Goal: Task Accomplishment & Management: Use online tool/utility

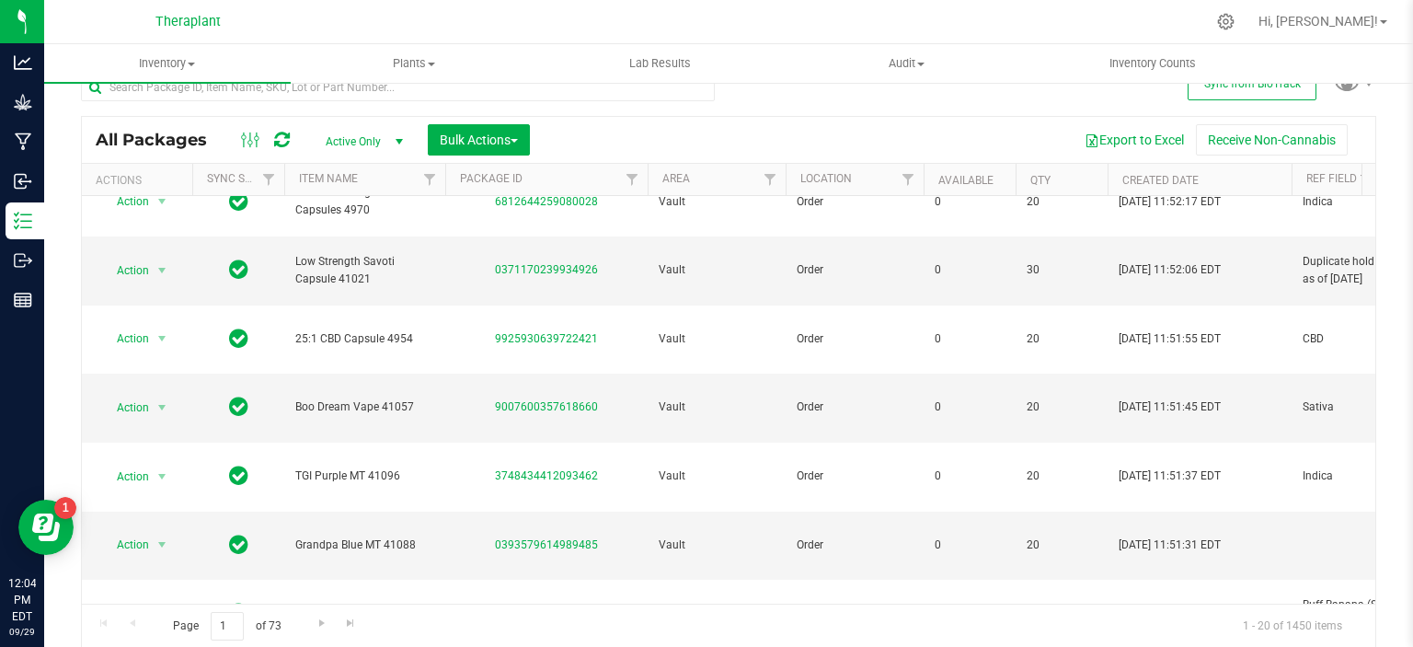
scroll to position [54, 0]
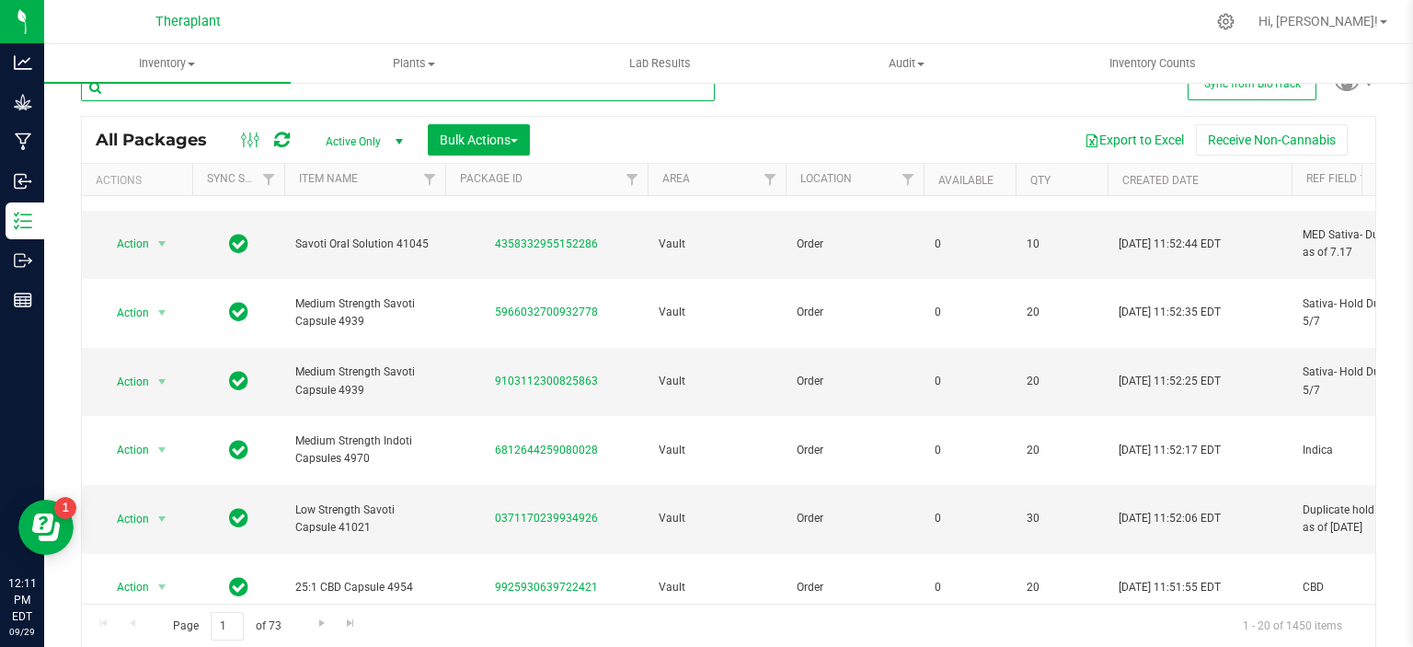
click at [329, 90] on input "text" at bounding box center [398, 88] width 634 height 28
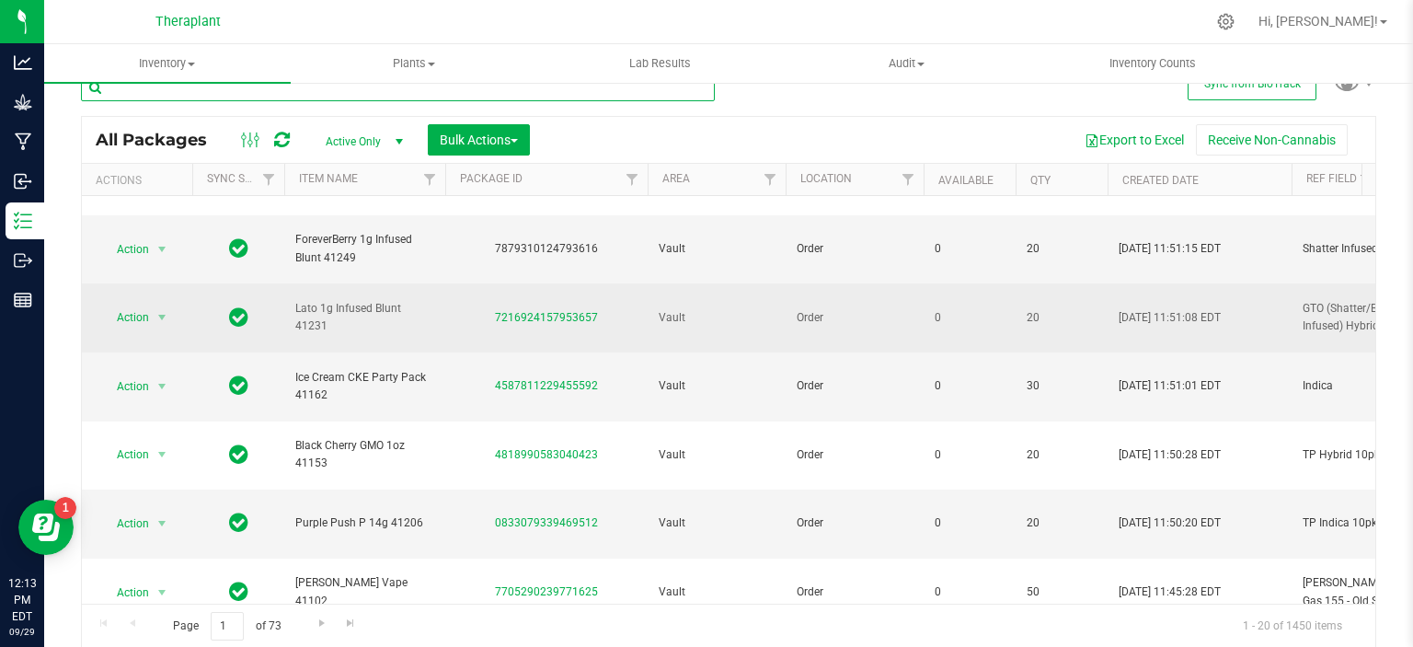
scroll to position [828, 0]
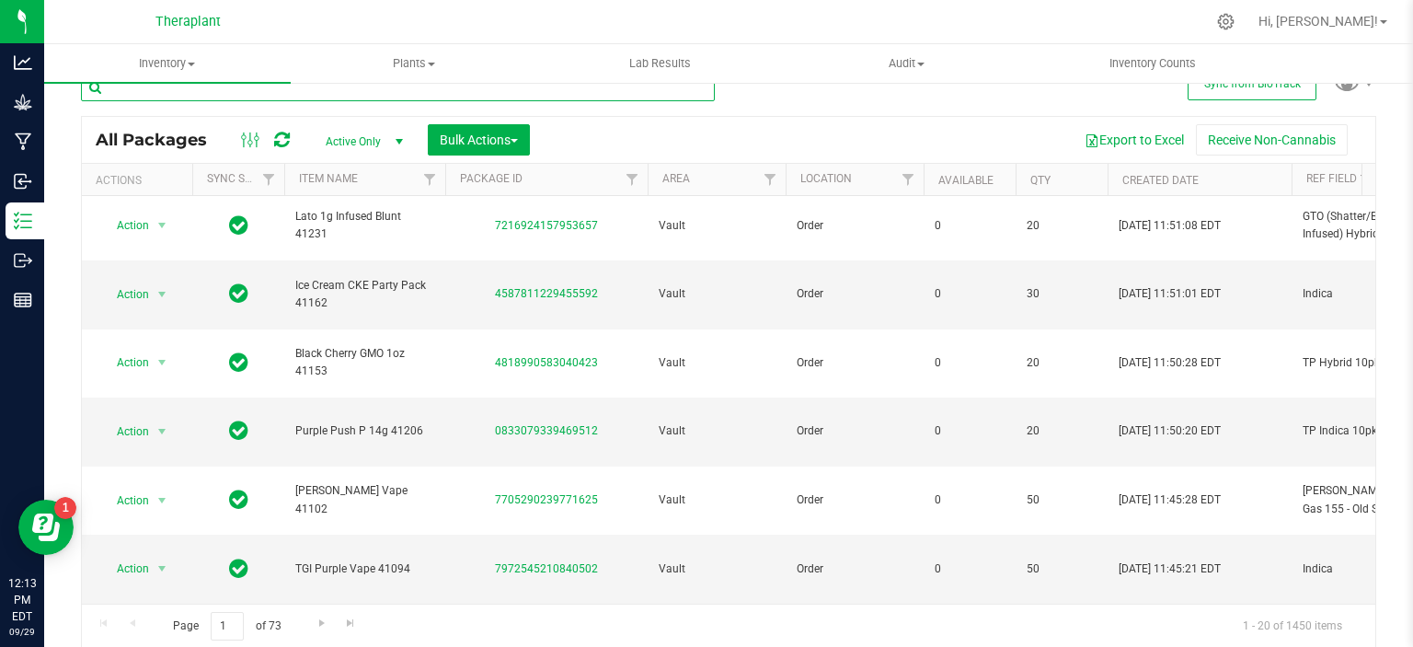
click at [353, 90] on input "text" at bounding box center [398, 88] width 634 height 28
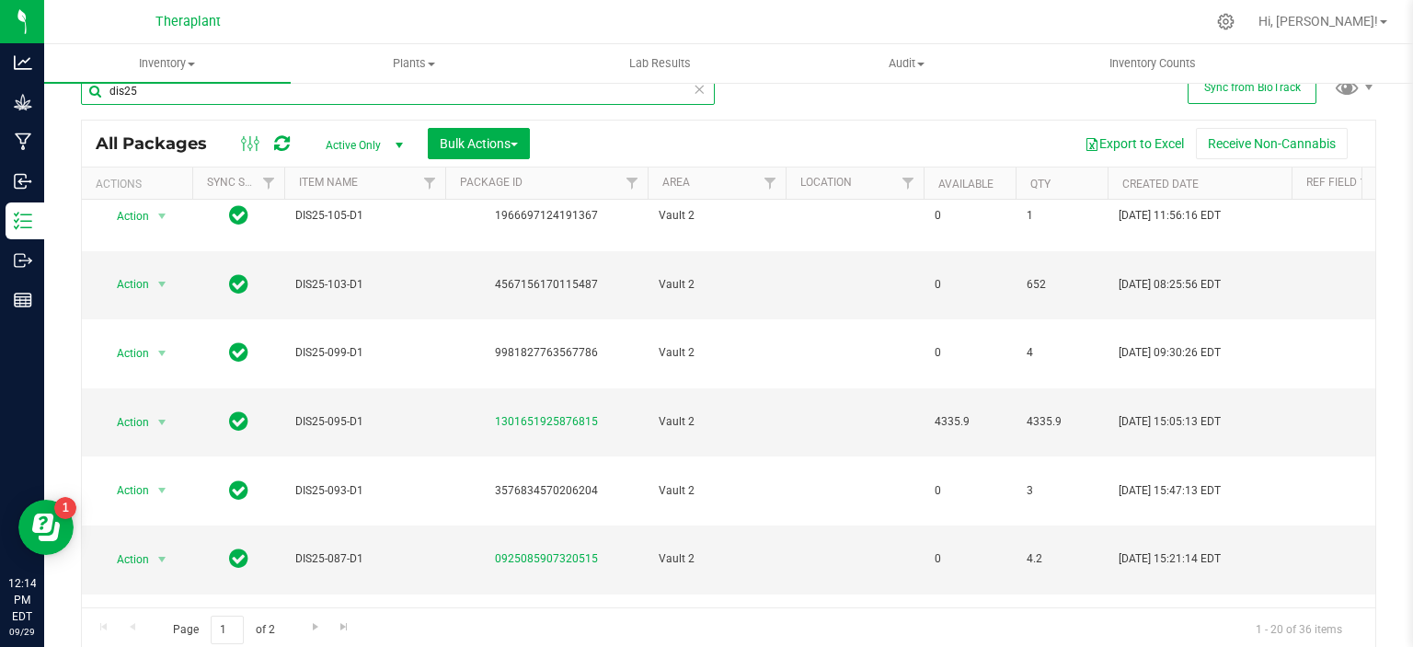
scroll to position [29, 0]
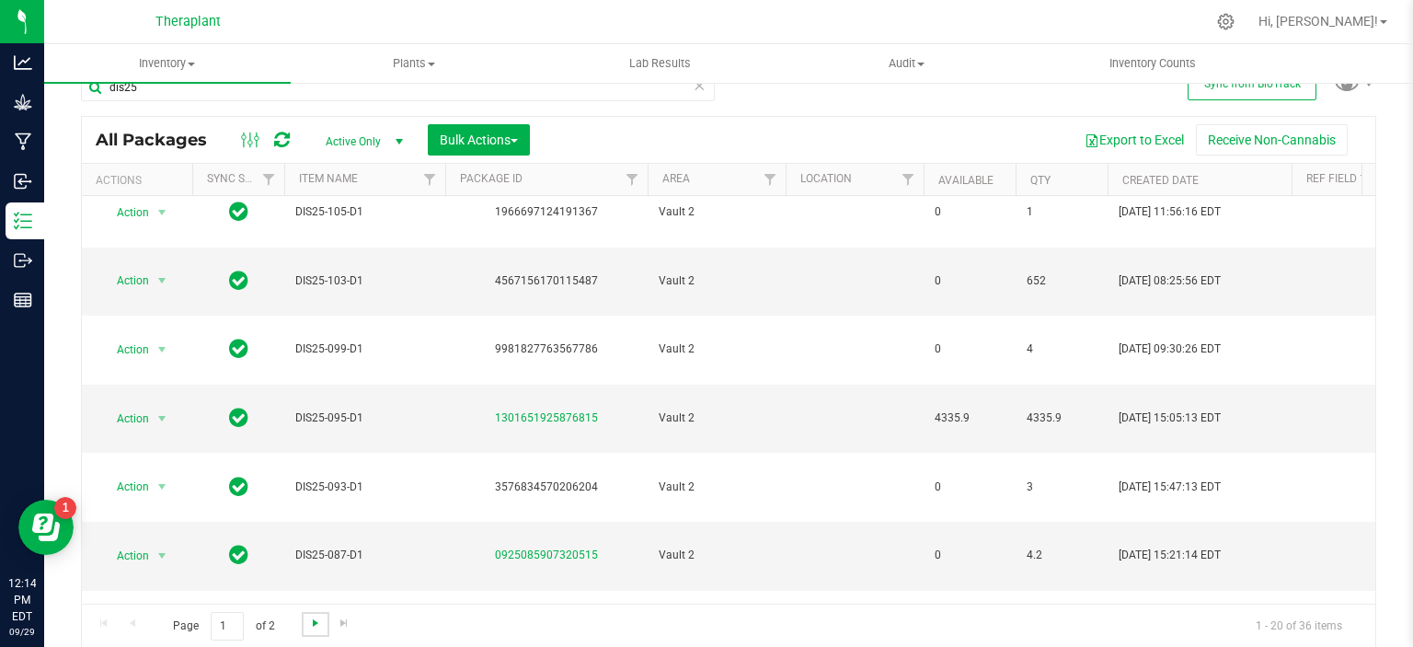
click at [310, 629] on span "Go to the next page" at bounding box center [315, 623] width 15 height 15
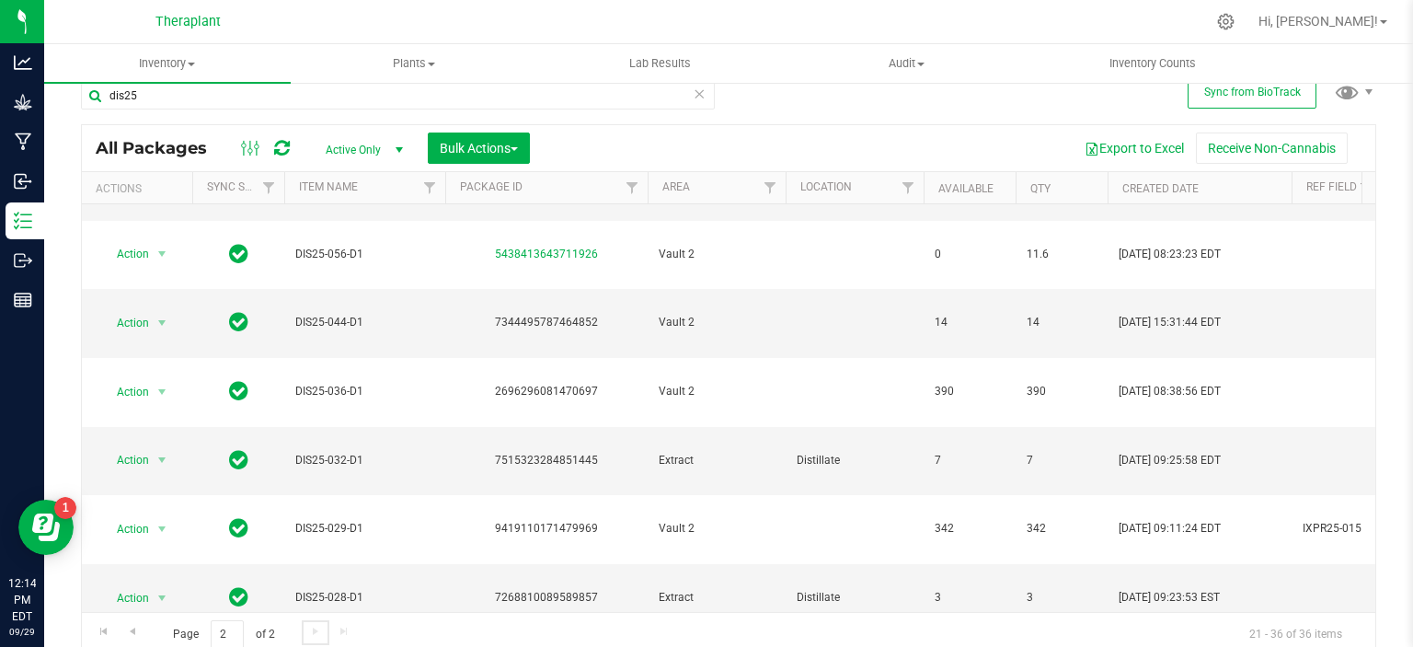
scroll to position [29, 0]
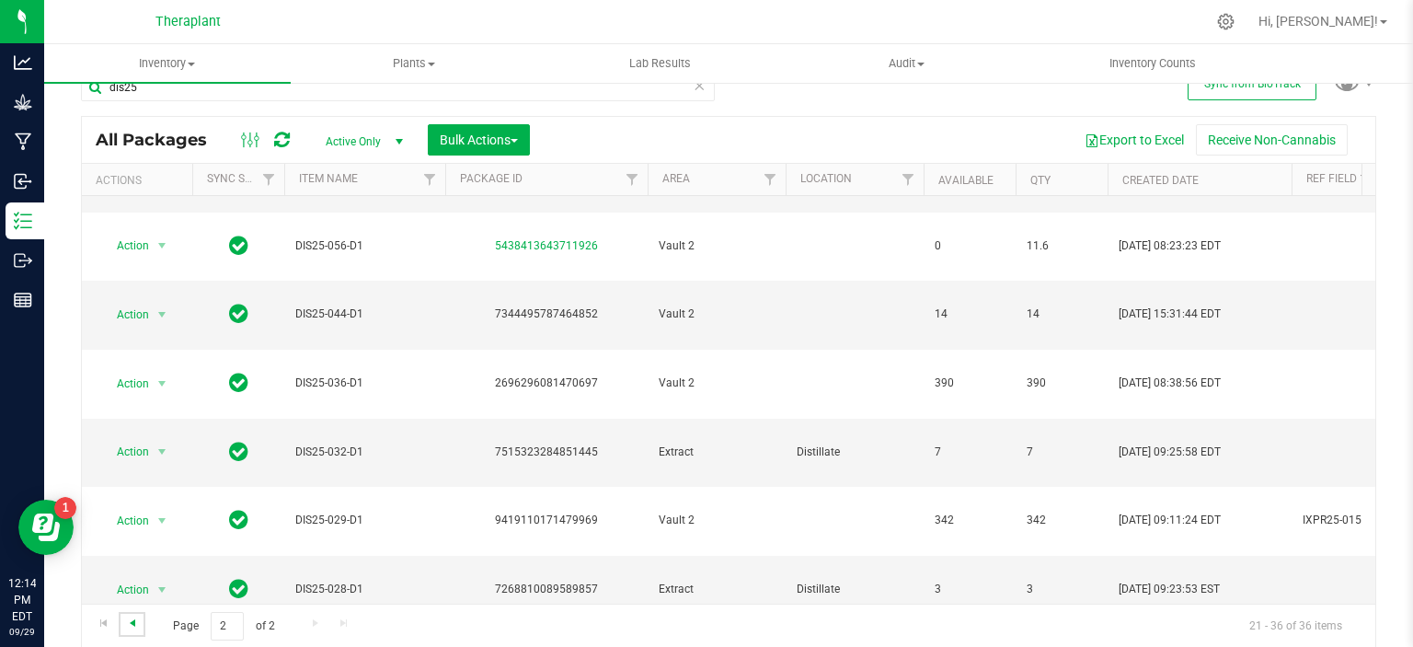
click at [125, 623] on span "Go to the previous page" at bounding box center [132, 623] width 15 height 15
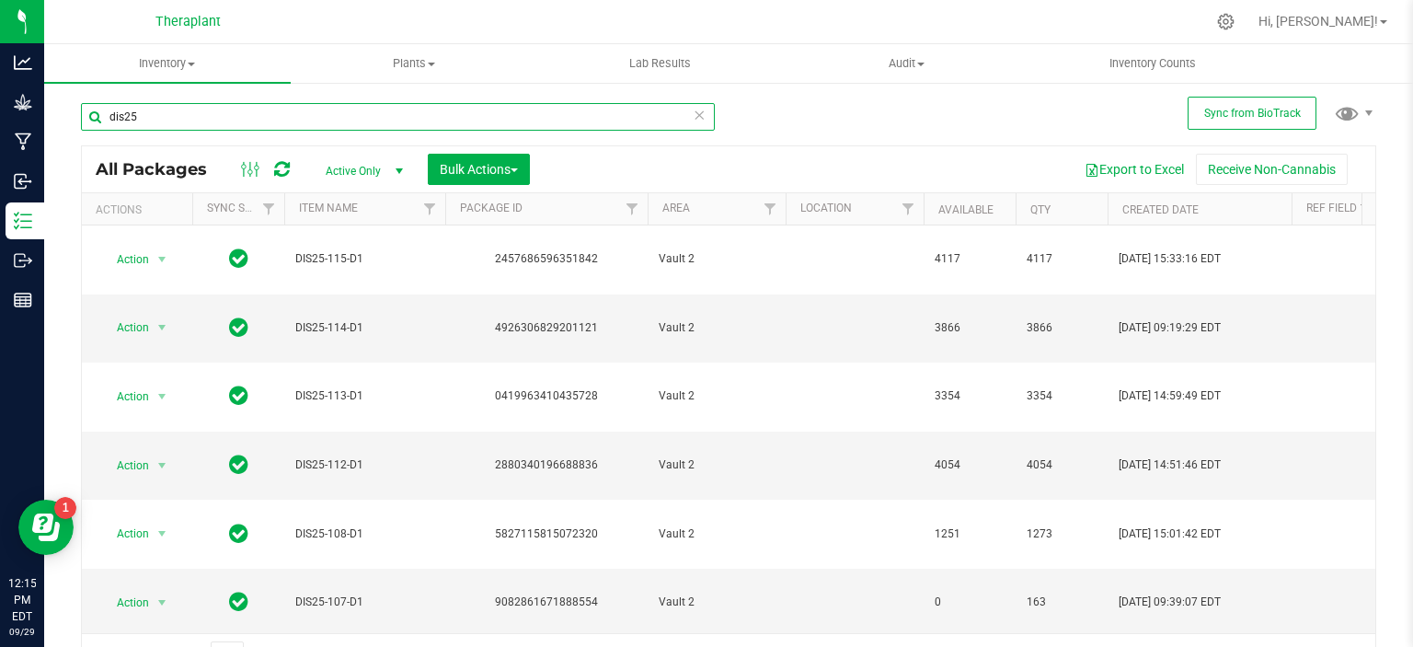
click at [155, 110] on input "dis25" at bounding box center [398, 117] width 634 height 28
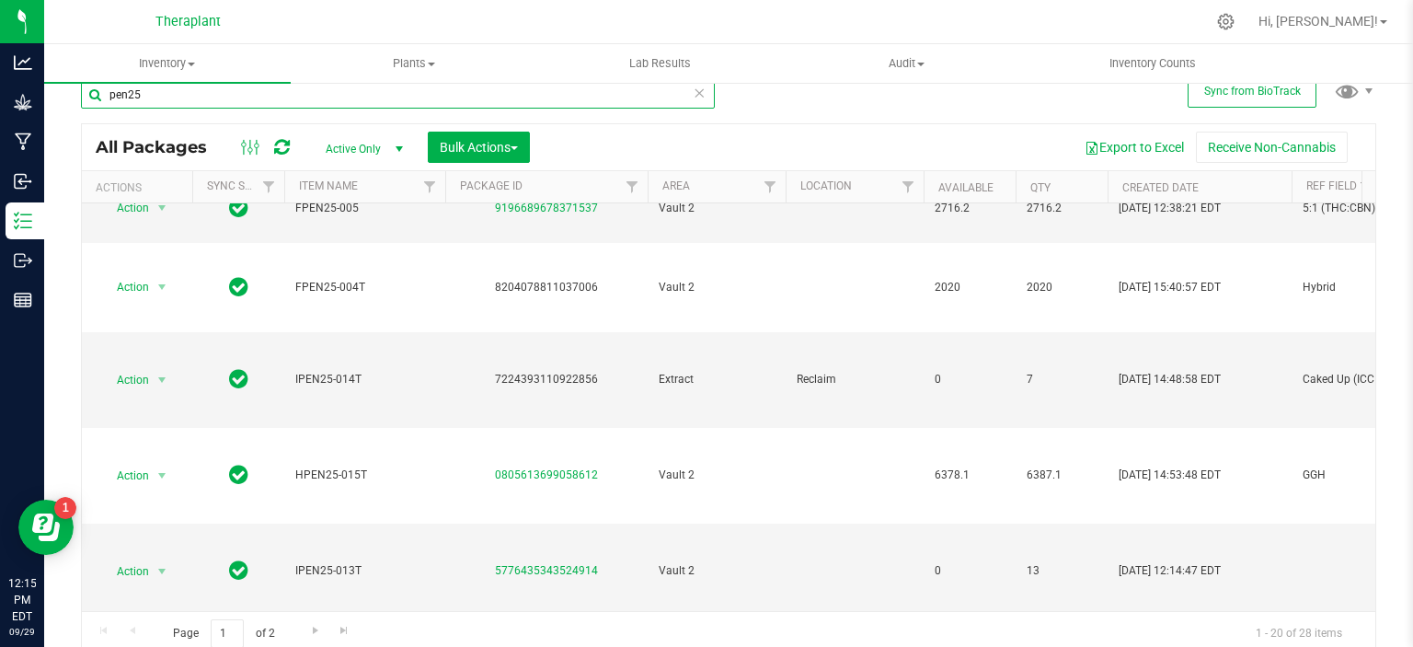
scroll to position [29, 0]
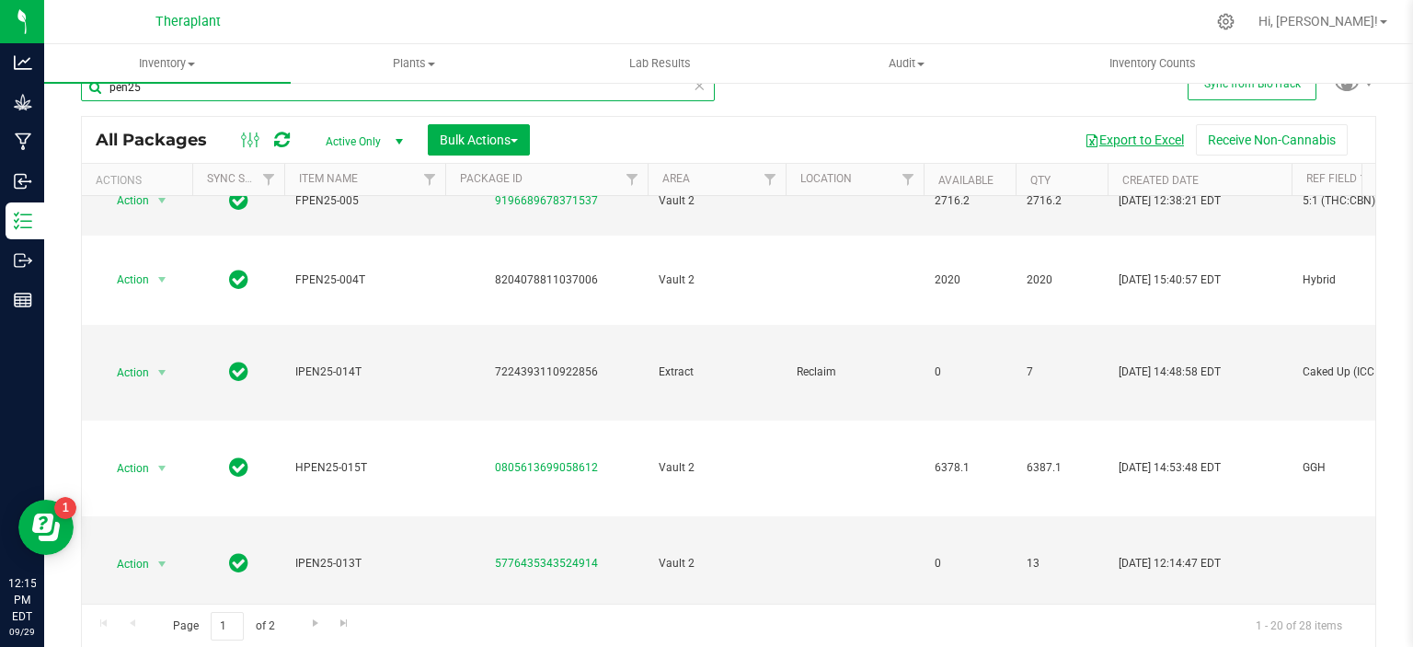
type input "pen25"
click at [1130, 128] on button "Export to Excel" at bounding box center [1134, 139] width 123 height 31
